Goal: Task Accomplishment & Management: Use online tool/utility

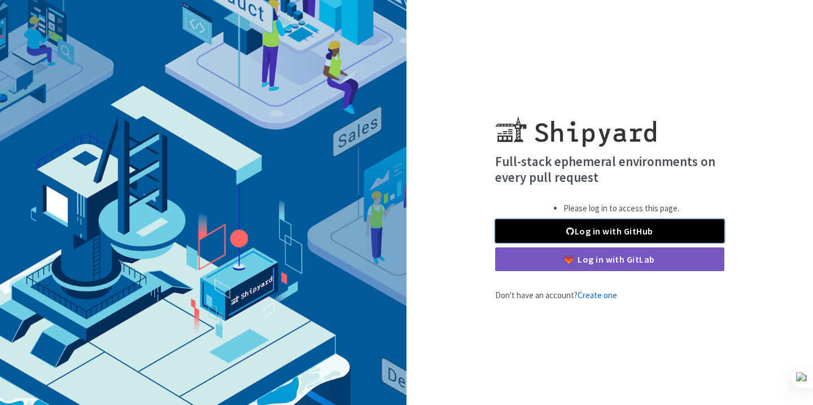
click at [658, 222] on link "Log in with GitHub" at bounding box center [609, 231] width 229 height 24
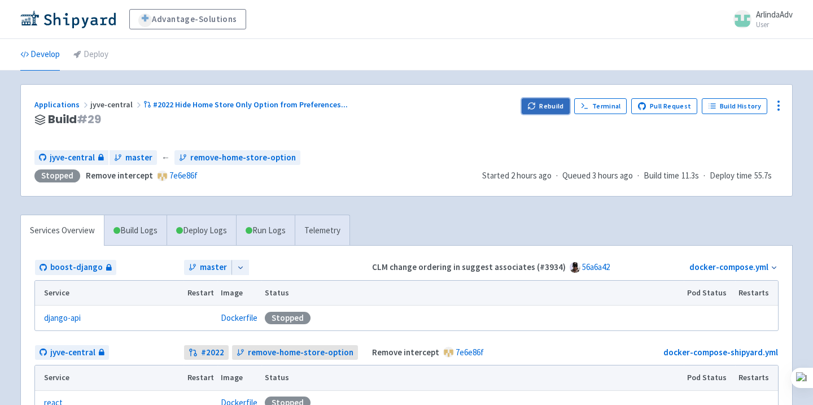
click at [546, 106] on button "Rebuild" at bounding box center [546, 106] width 49 height 16
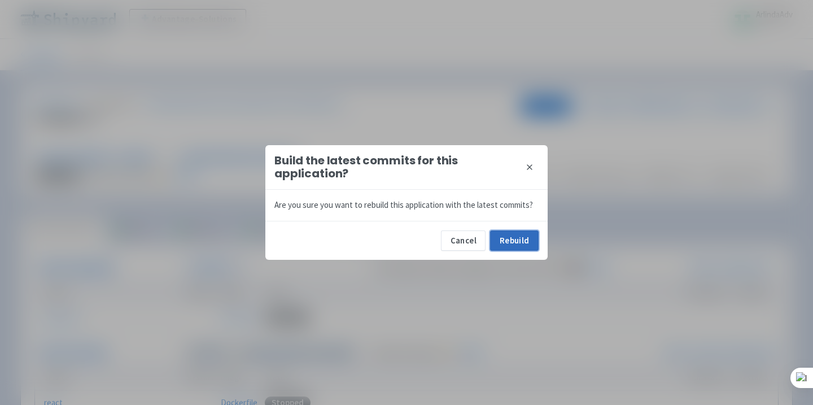
click at [504, 247] on button "Rebuild" at bounding box center [514, 240] width 49 height 20
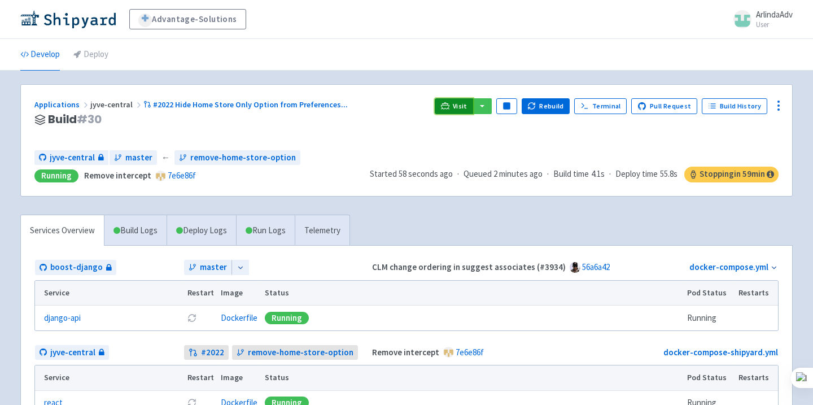
click at [467, 107] on span "Visit" at bounding box center [460, 106] width 15 height 9
click at [464, 107] on span "Visit" at bounding box center [460, 106] width 15 height 9
